Goal: Find specific page/section: Find specific page/section

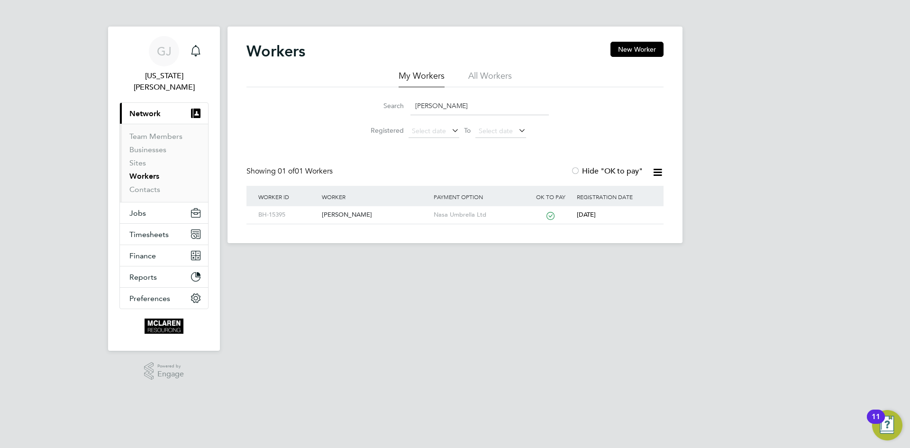
click at [471, 111] on input "[PERSON_NAME]" at bounding box center [479, 106] width 138 height 18
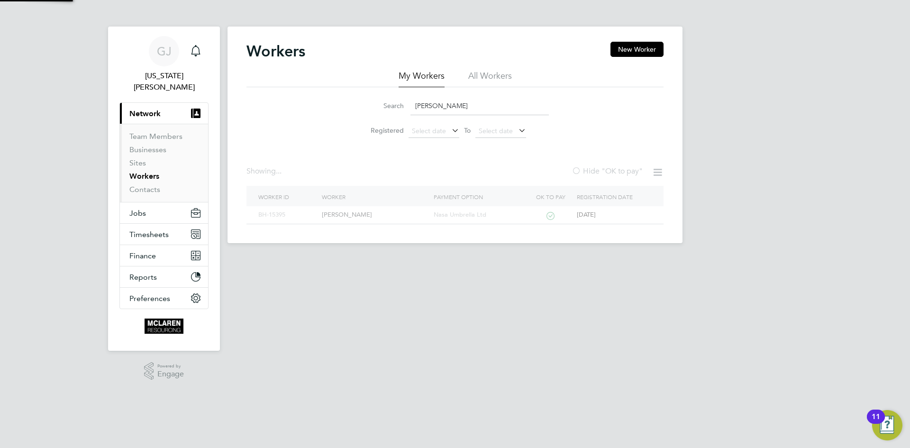
type input "J"
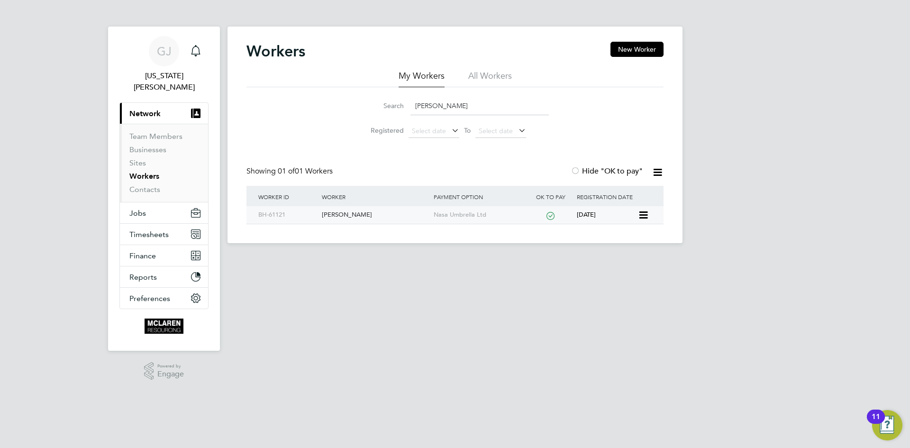
click at [445, 210] on div "Nasa Umbrella Ltd" at bounding box center [479, 215] width 96 height 18
drag, startPoint x: 445, startPoint y: 91, endPoint x: 434, endPoint y: 105, distance: 16.9
click at [440, 98] on div "Search [PERSON_NAME] Registered Select date To Select date" at bounding box center [454, 114] width 417 height 55
click at [432, 107] on input "[PERSON_NAME]" at bounding box center [479, 106] width 138 height 18
type input "l"
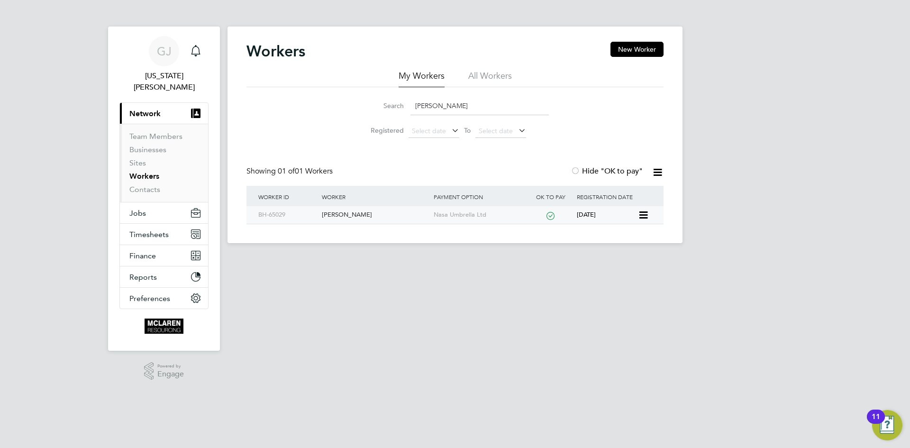
click at [342, 216] on div "[PERSON_NAME]" at bounding box center [374, 215] width 111 height 18
click at [467, 105] on input "[PERSON_NAME]" at bounding box center [479, 106] width 138 height 18
type input "N"
click at [317, 212] on div "BH-66491" at bounding box center [287, 215] width 63 height 18
click at [443, 111] on input "dinam" at bounding box center [479, 106] width 138 height 18
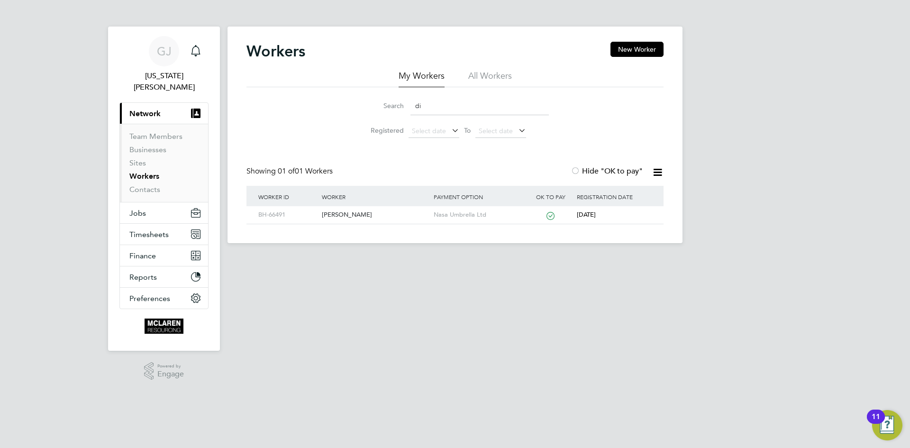
type input "d"
type input "[PERSON_NAME]"
click at [347, 207] on div "[PERSON_NAME]" at bounding box center [374, 215] width 111 height 18
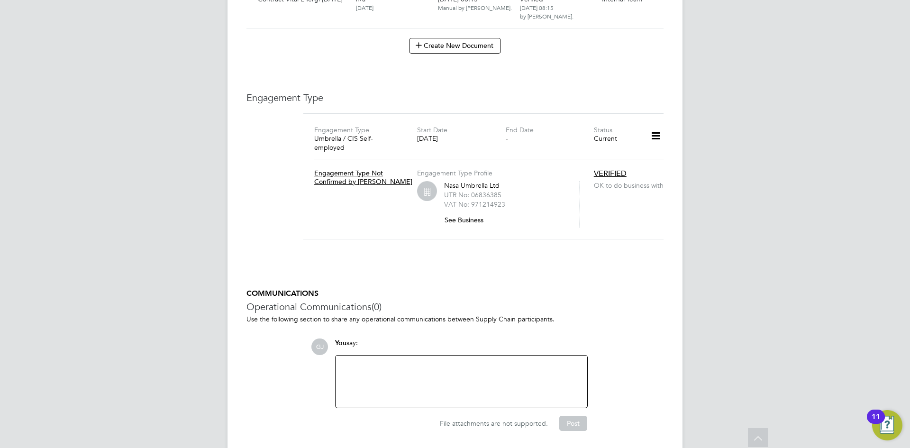
scroll to position [1087, 0]
